Goal: Find specific page/section: Find specific page/section

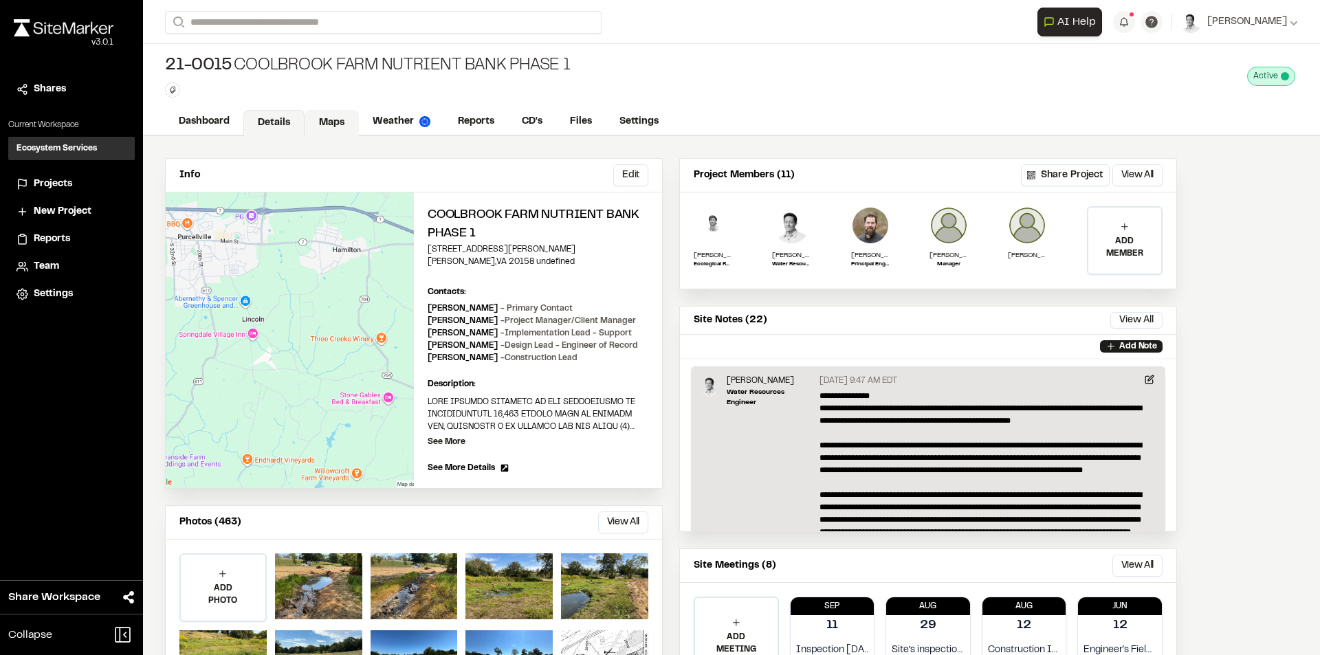
click at [333, 120] on link "Maps" at bounding box center [331, 123] width 54 height 26
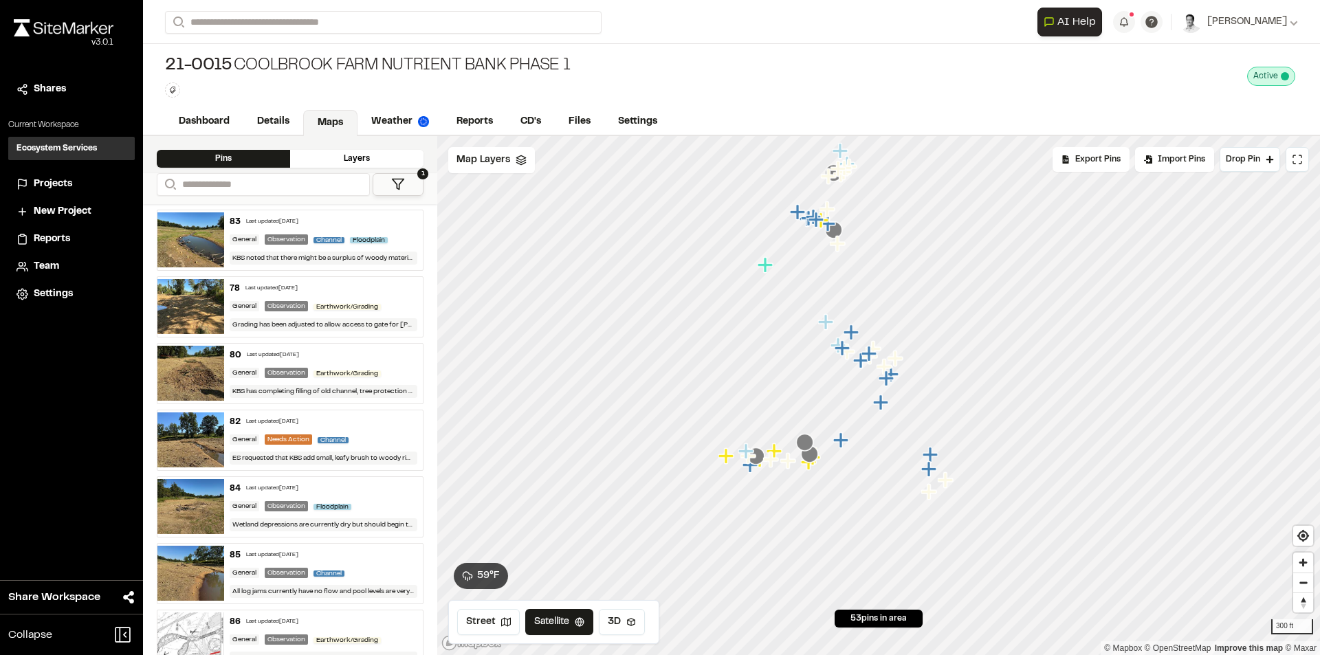
click at [397, 183] on icon at bounding box center [398, 184] width 14 height 14
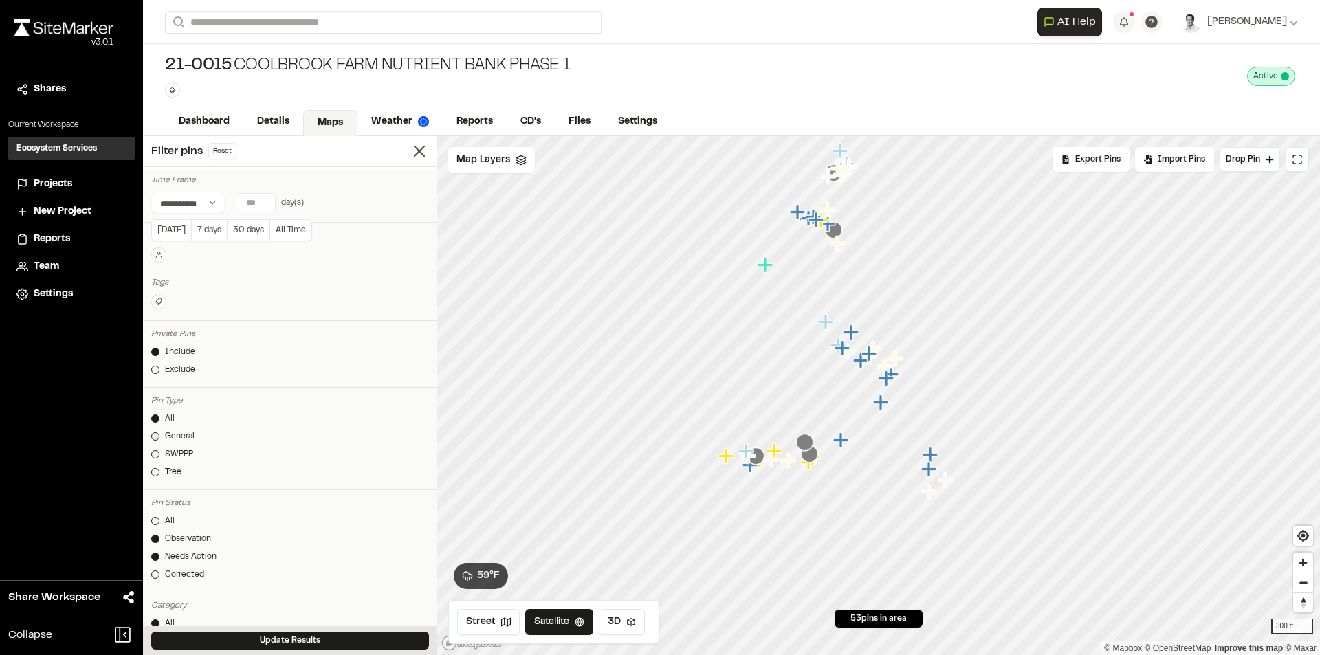
click at [247, 206] on input "number" at bounding box center [255, 203] width 38 height 18
click at [265, 206] on input "*" at bounding box center [255, 203] width 38 height 18
click at [266, 197] on input "*" at bounding box center [255, 203] width 38 height 18
click at [346, 647] on button "Update Results" at bounding box center [290, 641] width 278 height 18
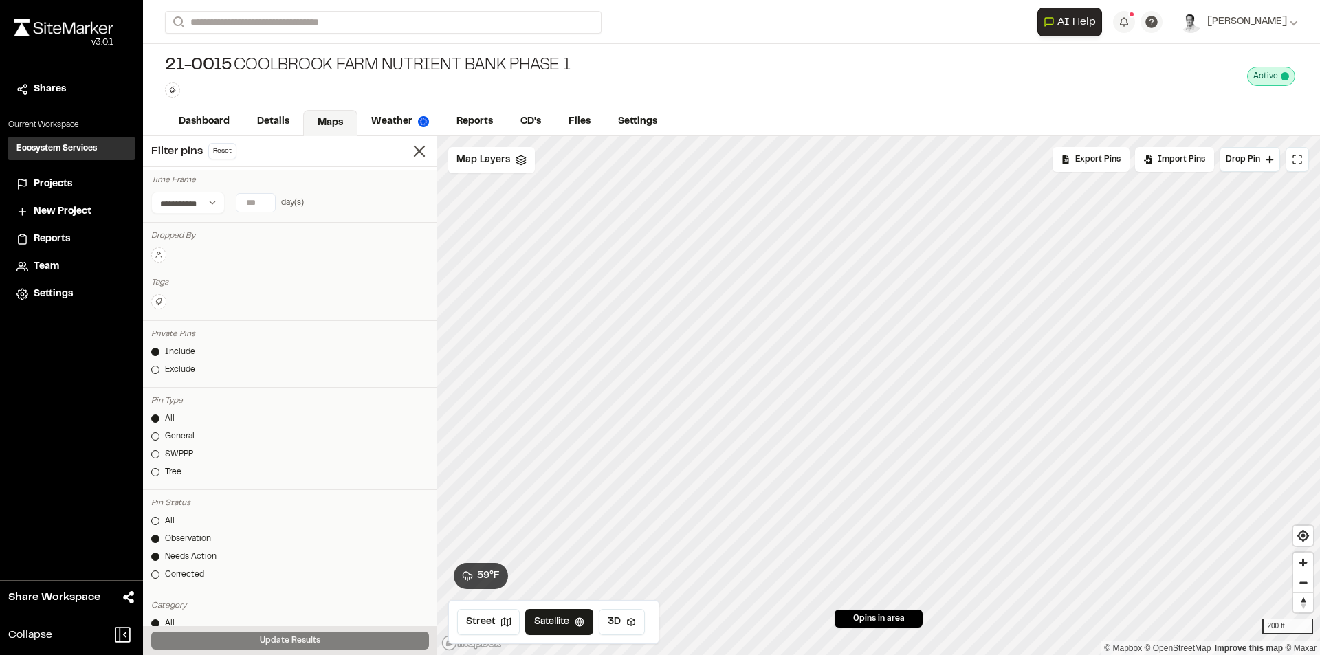
click at [266, 196] on input "*" at bounding box center [255, 203] width 38 height 18
type input "*"
click at [266, 196] on input "*" at bounding box center [255, 203] width 38 height 18
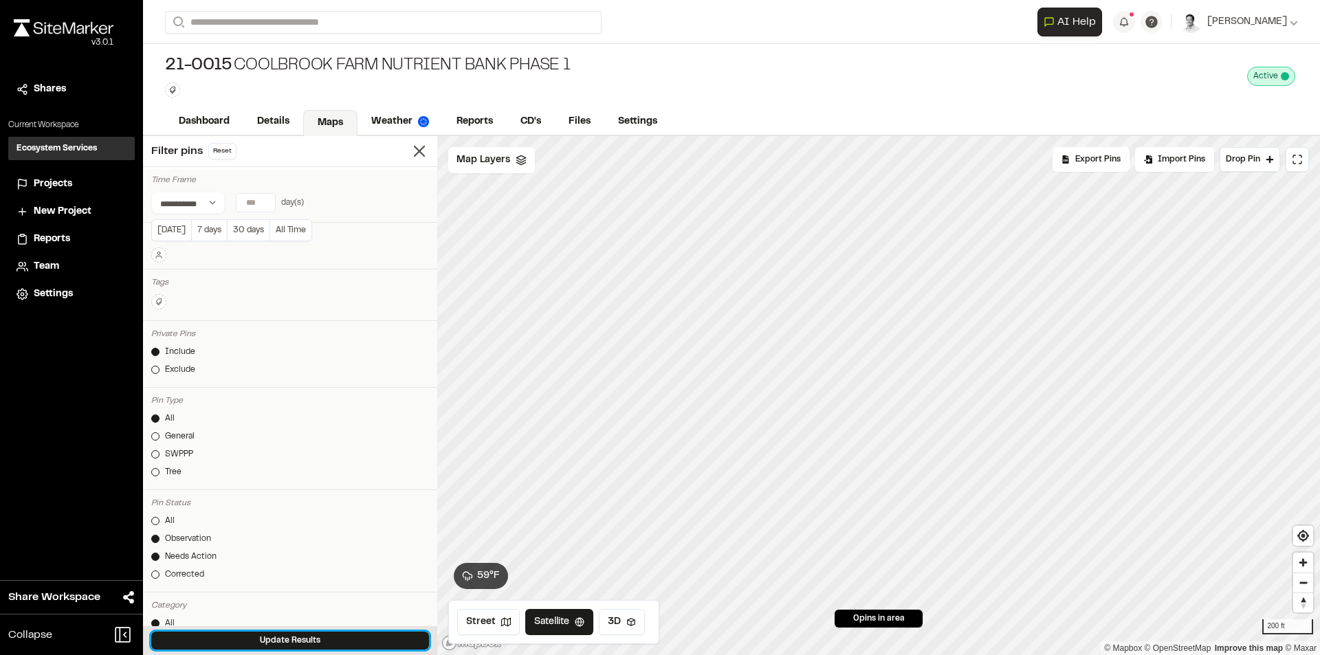
click at [280, 642] on button "Update Results" at bounding box center [290, 641] width 278 height 18
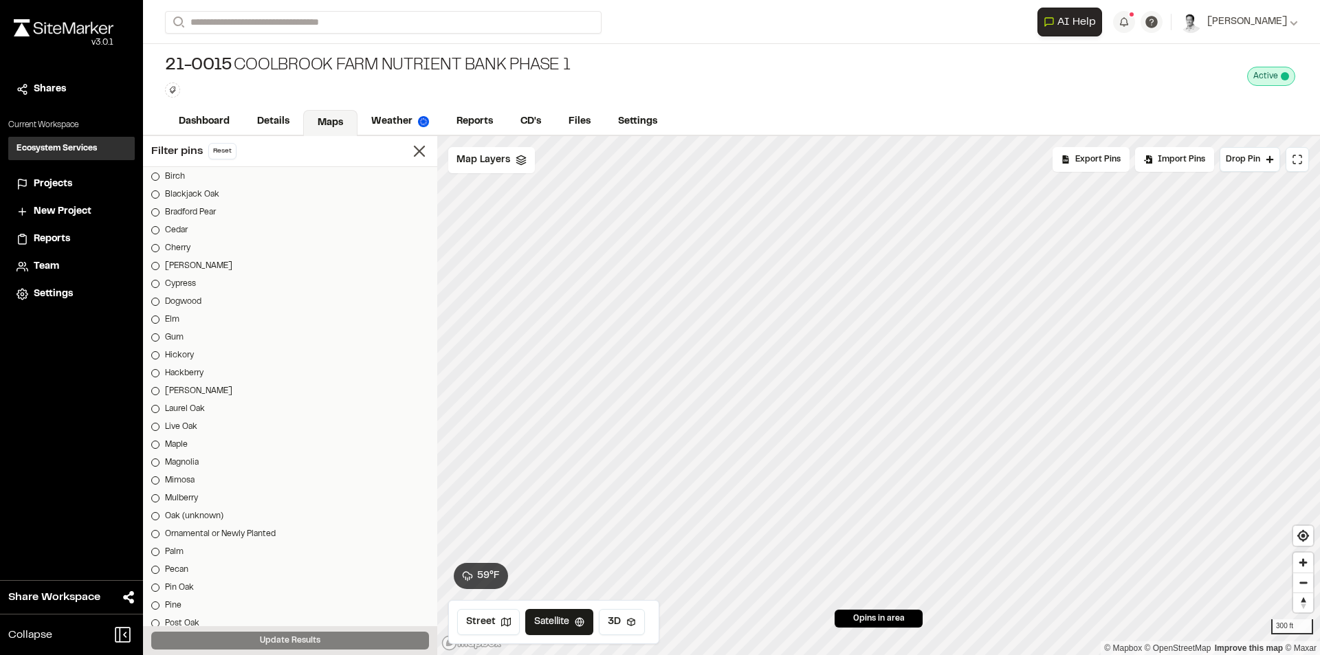
scroll to position [1362, 0]
click at [410, 151] on icon at bounding box center [419, 151] width 19 height 19
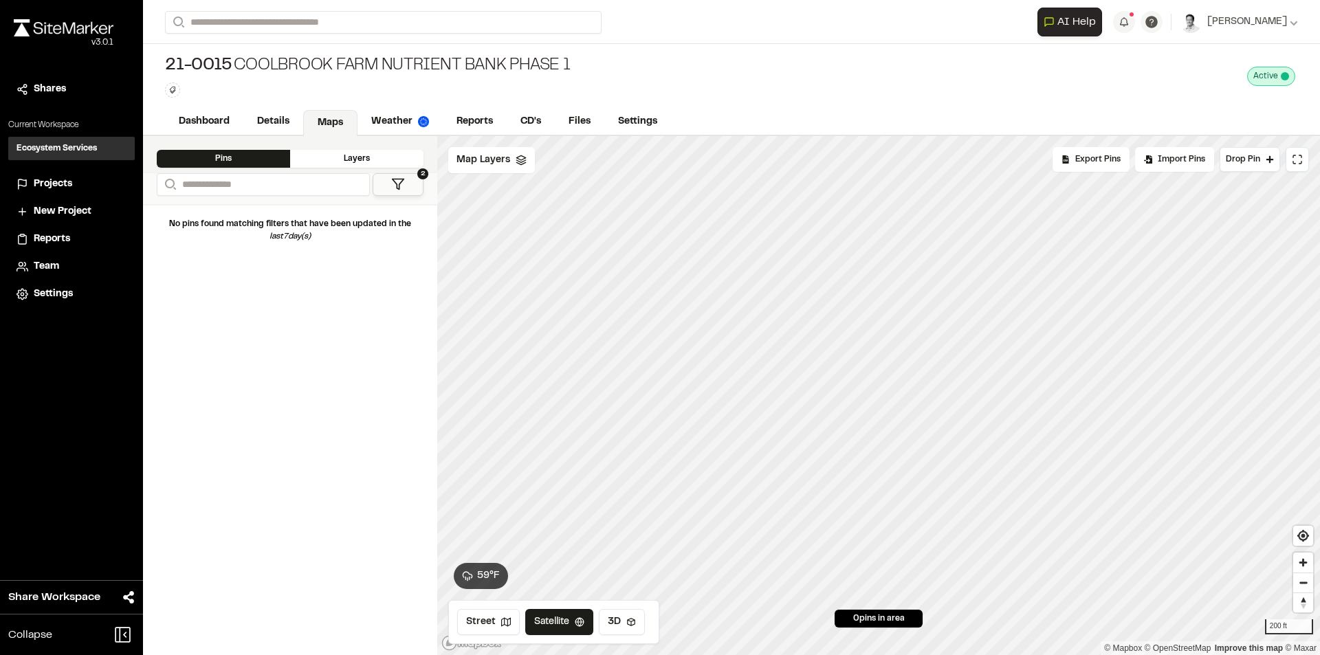
click at [1064, 120] on div "Dashboard Details Maps Weather Reports CD's Files Settings" at bounding box center [731, 122] width 1177 height 27
click at [831, 89] on div "21-0015 [GEOGRAPHIC_DATA] Nutrient Bank Phase 1 Type Enter or comma to add tag.…" at bounding box center [731, 76] width 1177 height 65
